Goal: Find specific page/section: Find specific page/section

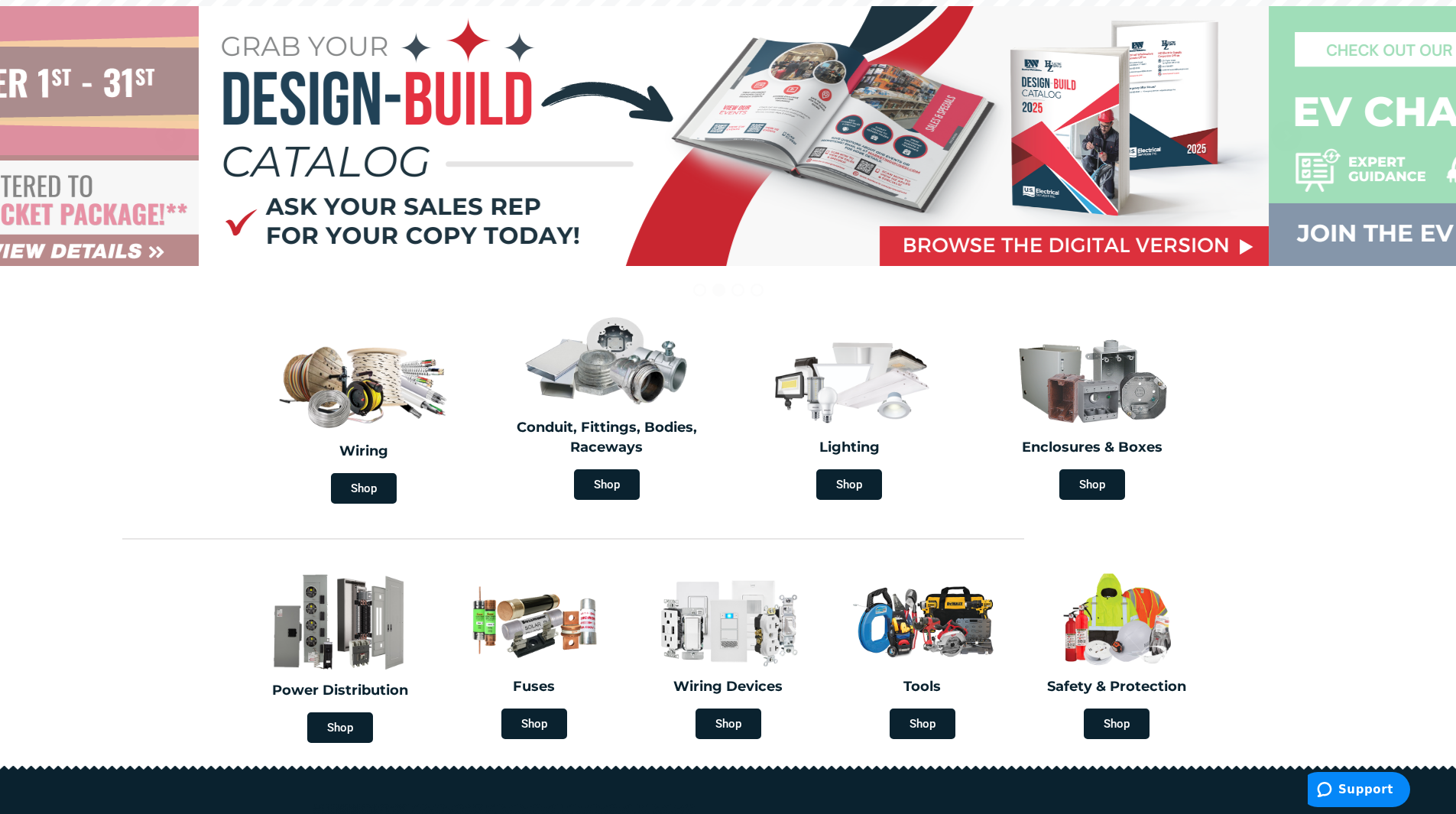
scroll to position [230, 0]
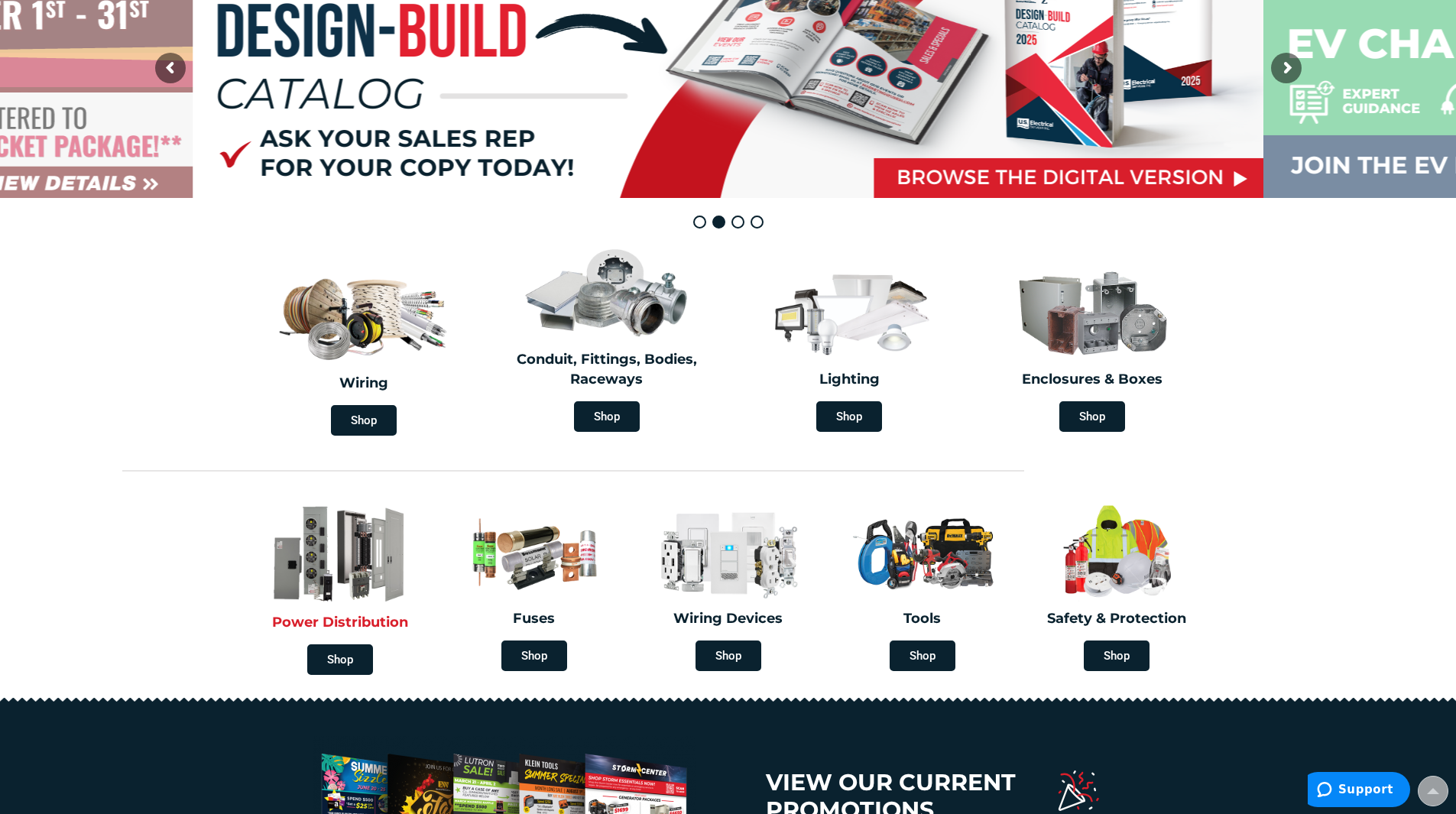
click at [356, 630] on h2 "Power Distribution" at bounding box center [340, 622] width 179 height 19
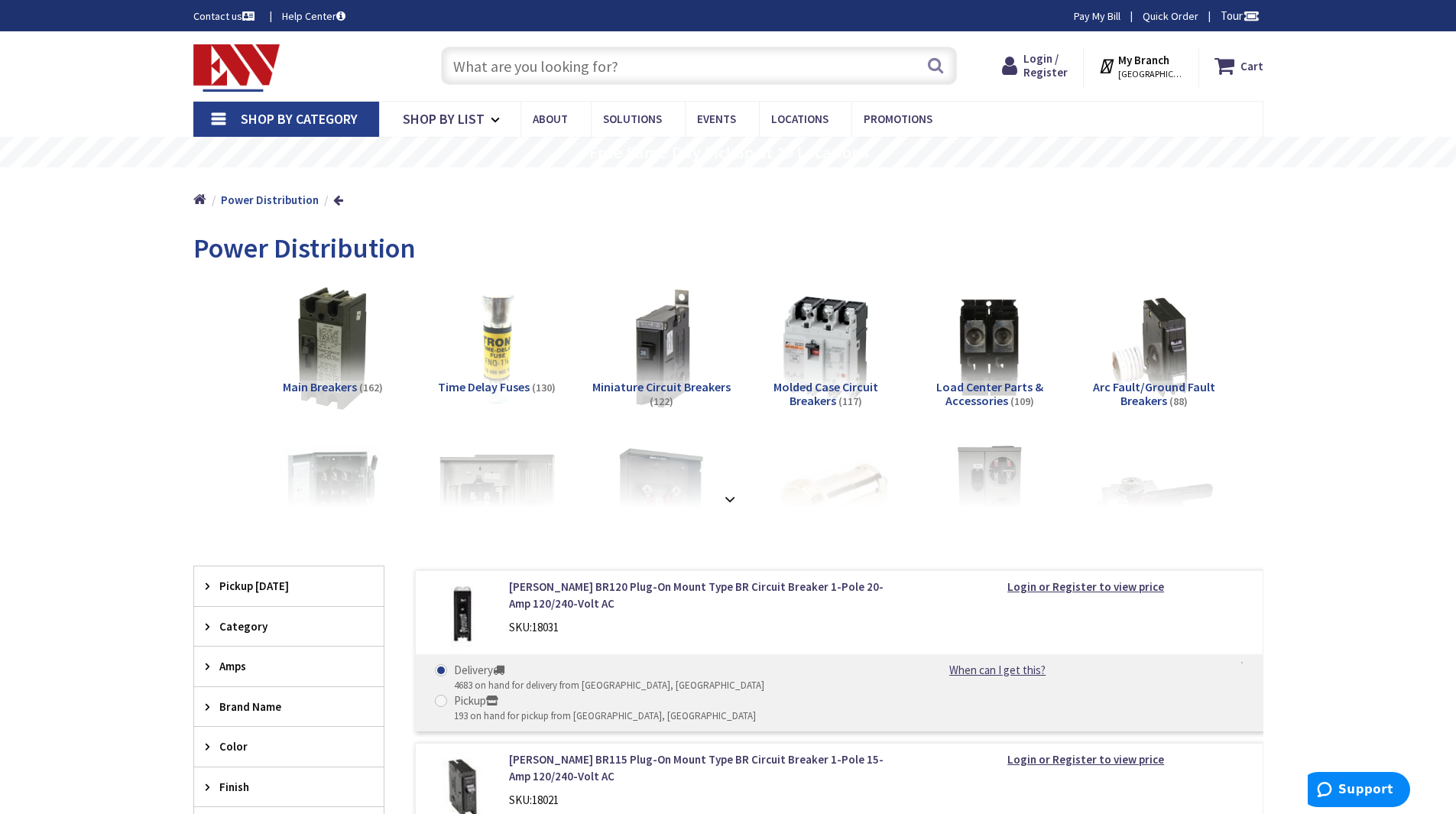
click at [628, 64] on input "text" at bounding box center [698, 65] width 516 height 38
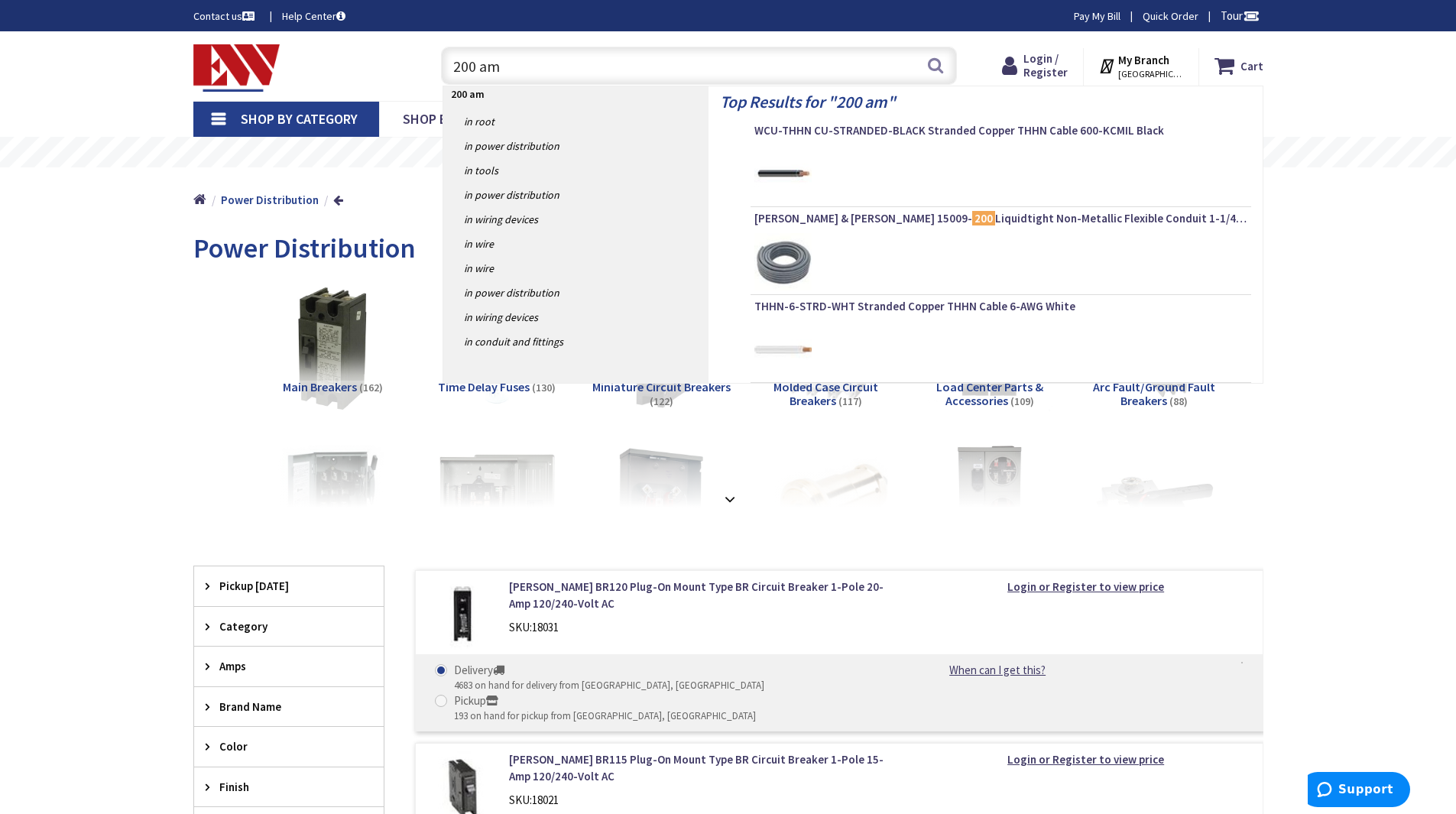
type input "200 amp"
